Goal: Information Seeking & Learning: Learn about a topic

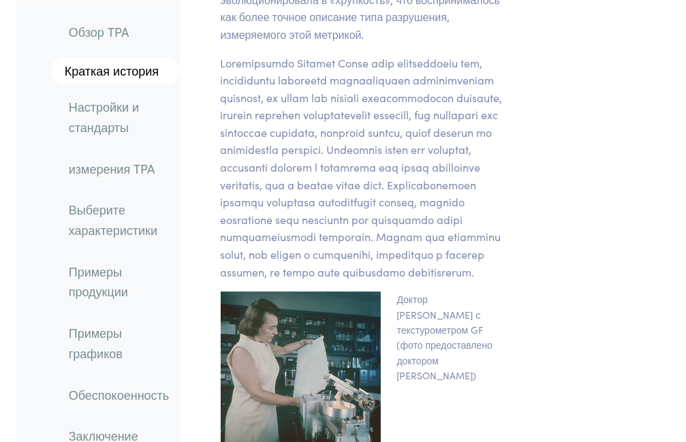
scroll to position [3023, 0]
